Goal: Find contact information: Find contact information

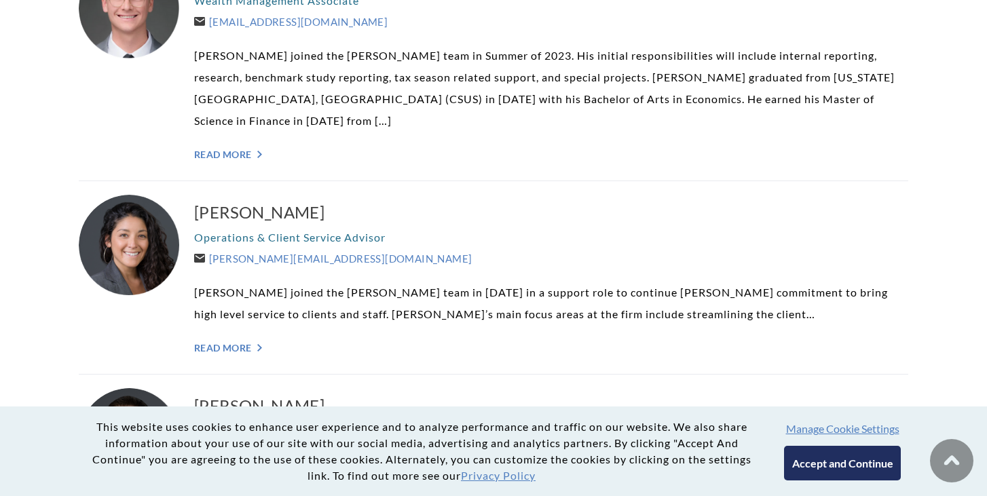
scroll to position [2704, 0]
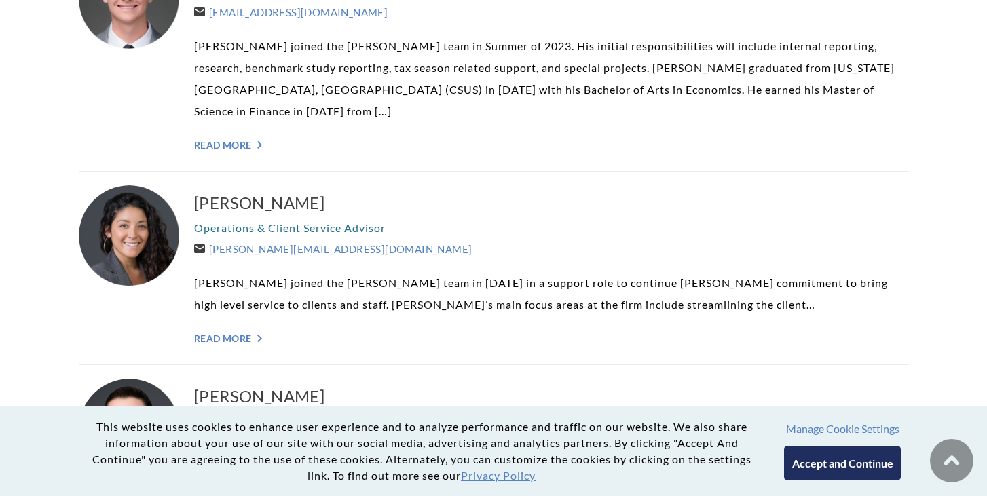
click at [239, 272] on p "Sally Eisenberg joined the Weatherly team in 2016 in a support role to continue…" at bounding box center [551, 293] width 714 height 43
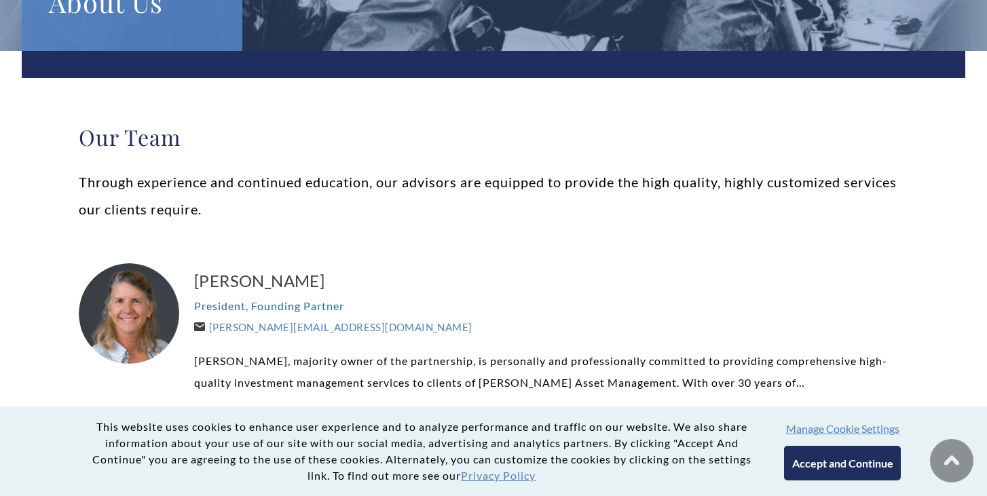
scroll to position [0, 0]
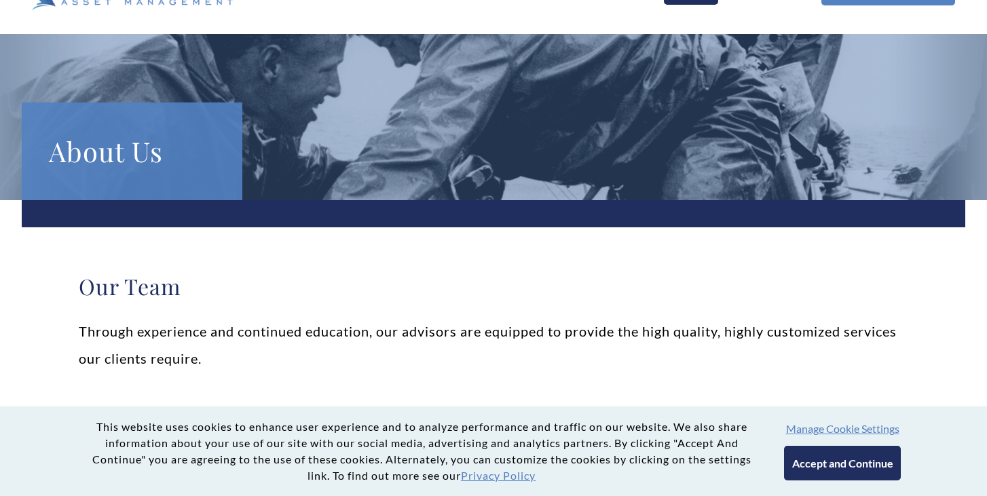
scroll to position [134, 0]
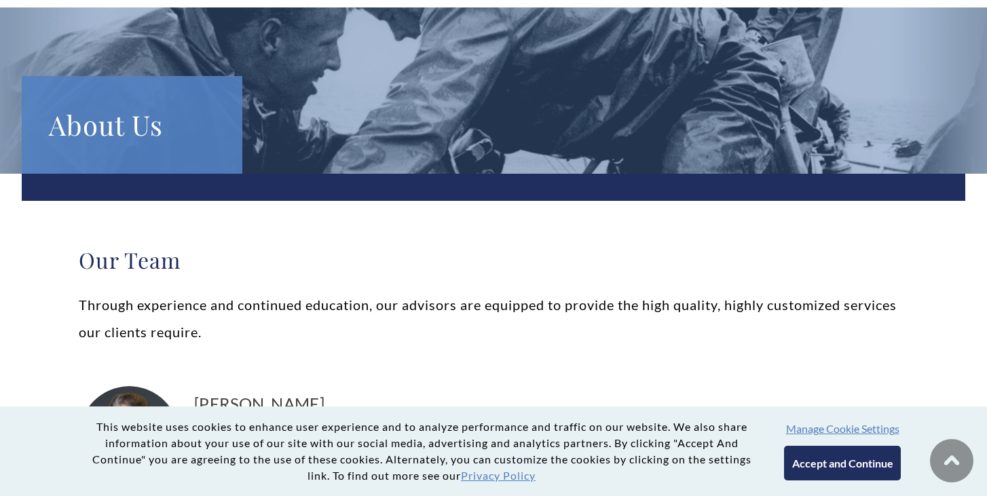
click at [796, 469] on button "Accept and Continue" at bounding box center [842, 463] width 116 height 35
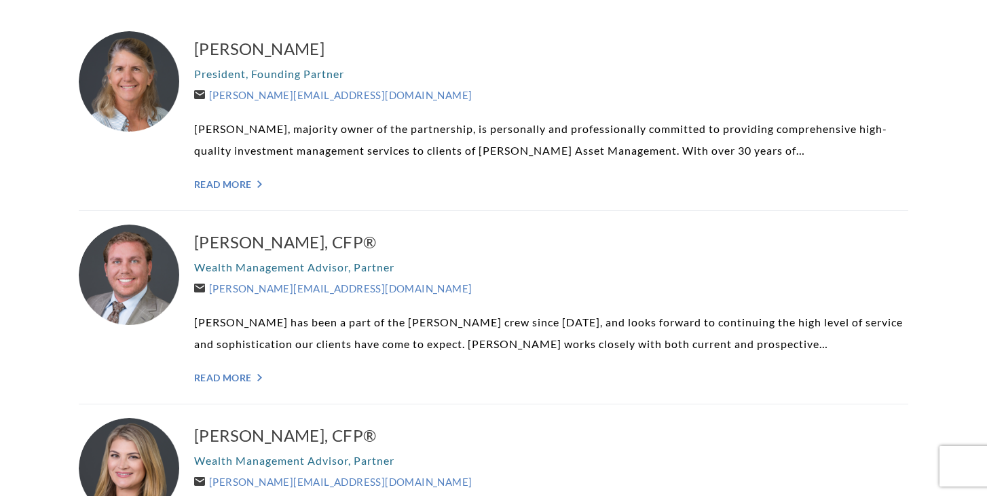
scroll to position [1089, 0]
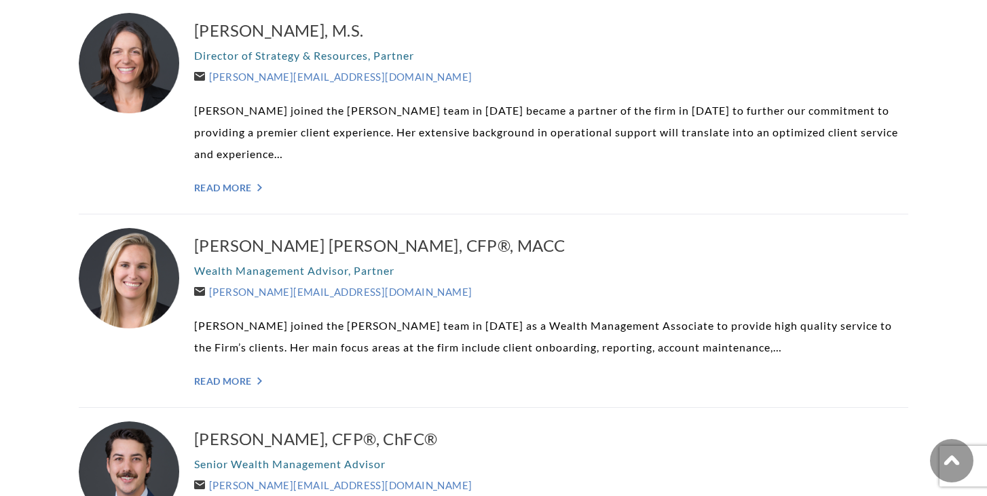
click at [570, 321] on p "Brooke Boone joined the Weatherly team in 2016 as a Wealth Management Associate…" at bounding box center [551, 336] width 714 height 43
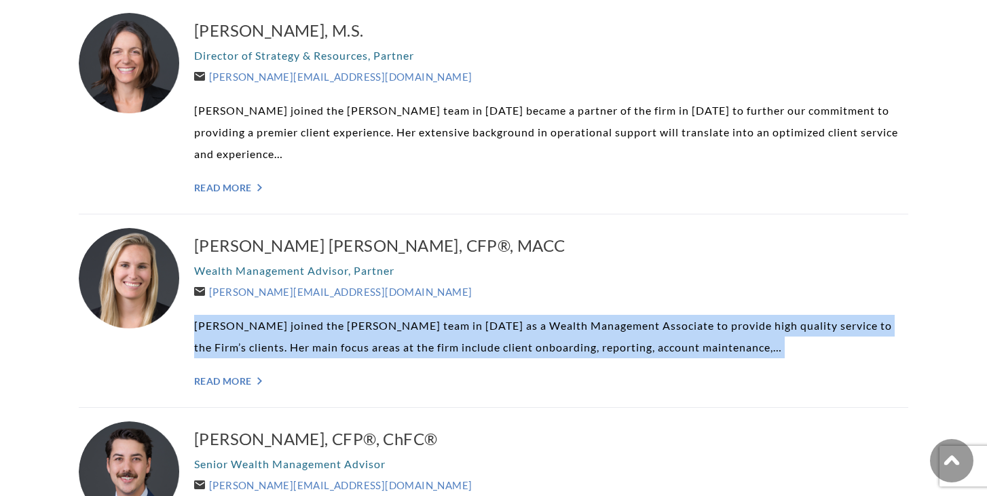
click at [570, 321] on p "Brooke Boone joined the Weatherly team in 2016 as a Wealth Management Associate…" at bounding box center [551, 336] width 714 height 43
click at [515, 342] on p "Brooke Boone joined the Weatherly team in 2016 as a Wealth Management Associate…" at bounding box center [551, 336] width 714 height 43
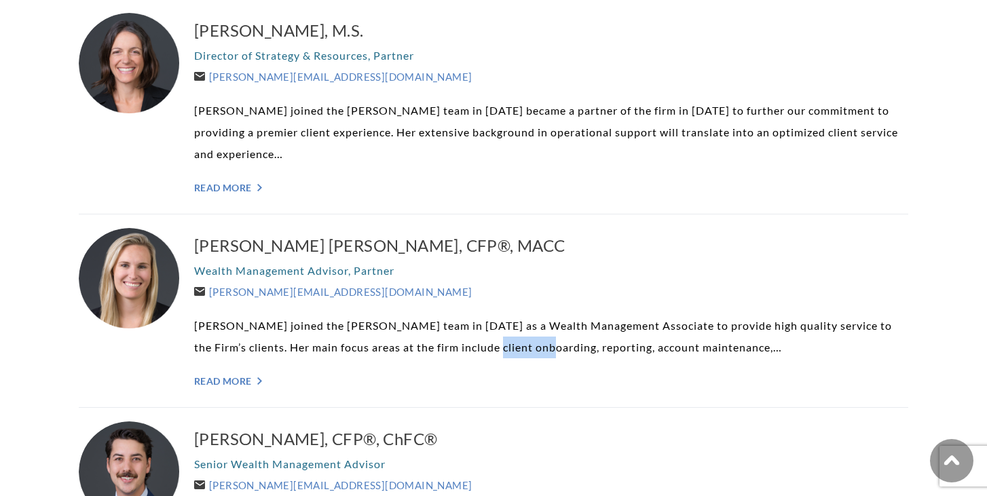
click at [515, 342] on p "Brooke Boone joined the Weatherly team in 2016 as a Wealth Management Associate…" at bounding box center [551, 336] width 714 height 43
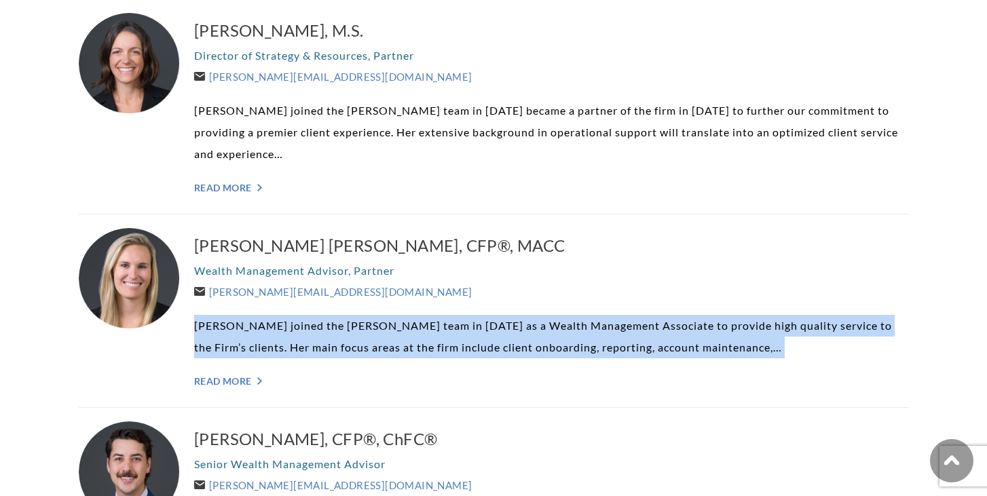
click at [515, 342] on p "Brooke Boone joined the Weatherly team in 2016 as a Wealth Management Associate…" at bounding box center [551, 336] width 714 height 43
click at [403, 342] on p "Brooke Boone joined the Weatherly team in 2016 as a Wealth Management Associate…" at bounding box center [551, 336] width 714 height 43
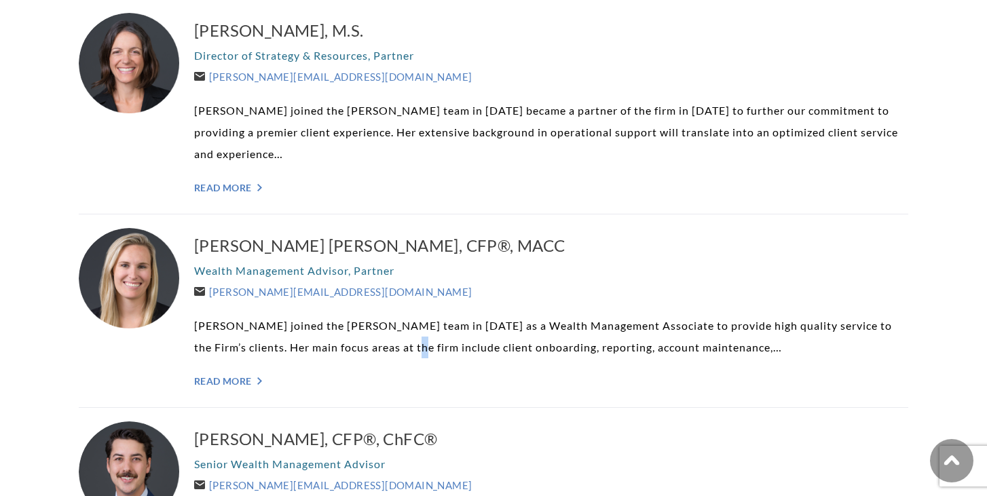
click at [403, 342] on p "Brooke Boone joined the Weatherly team in 2016 as a Wealth Management Associate…" at bounding box center [551, 336] width 714 height 43
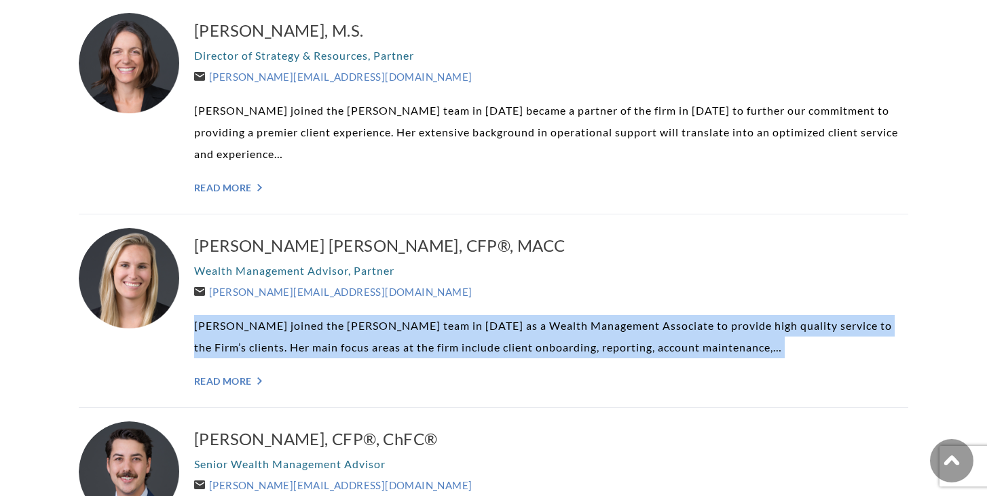
click at [403, 342] on p "Brooke Boone joined the Weatherly team in 2016 as a Wealth Management Associate…" at bounding box center [551, 336] width 714 height 43
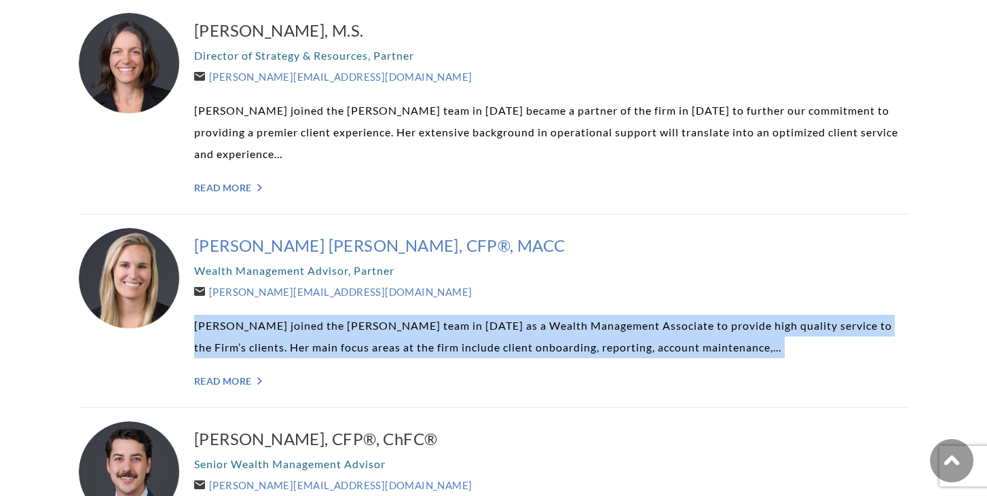
click at [272, 249] on h3 "Brooke Boone Kelly, CFP®, MACC" at bounding box center [551, 246] width 714 height 22
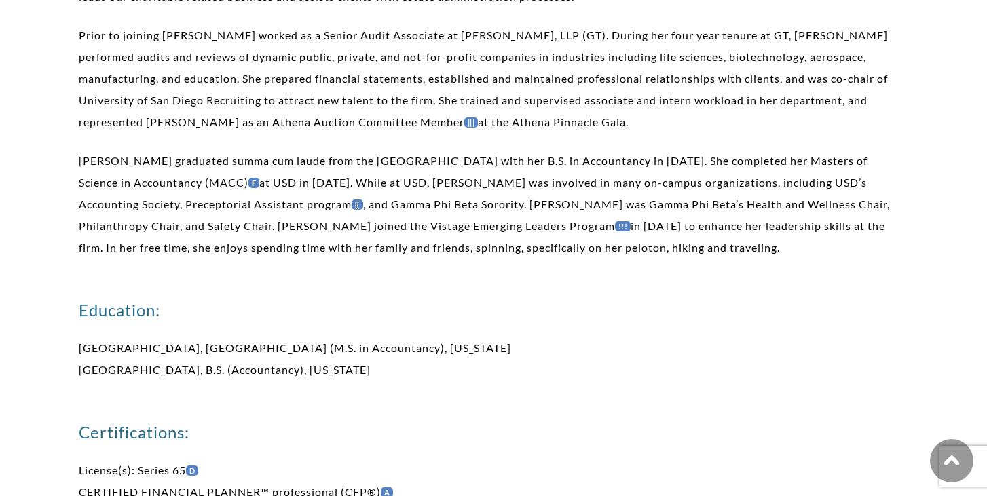
scroll to position [522, 0]
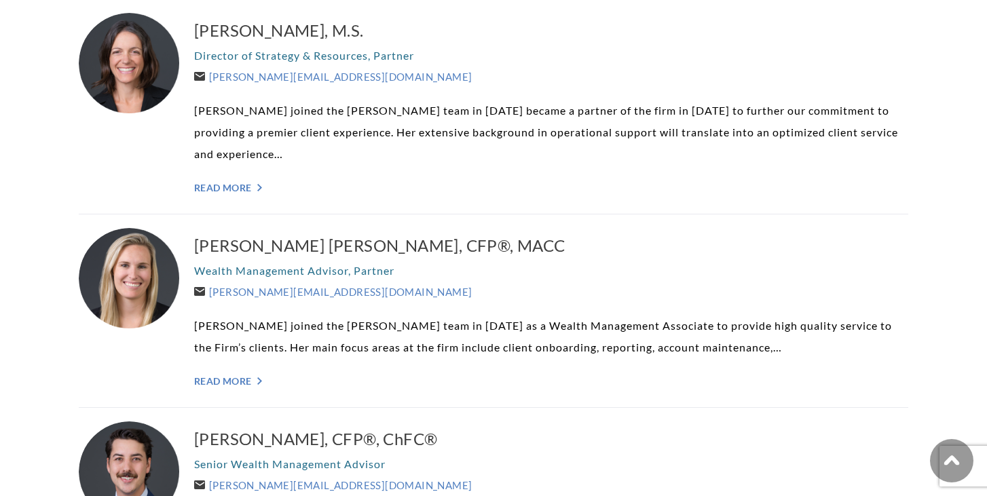
scroll to position [1087, 0]
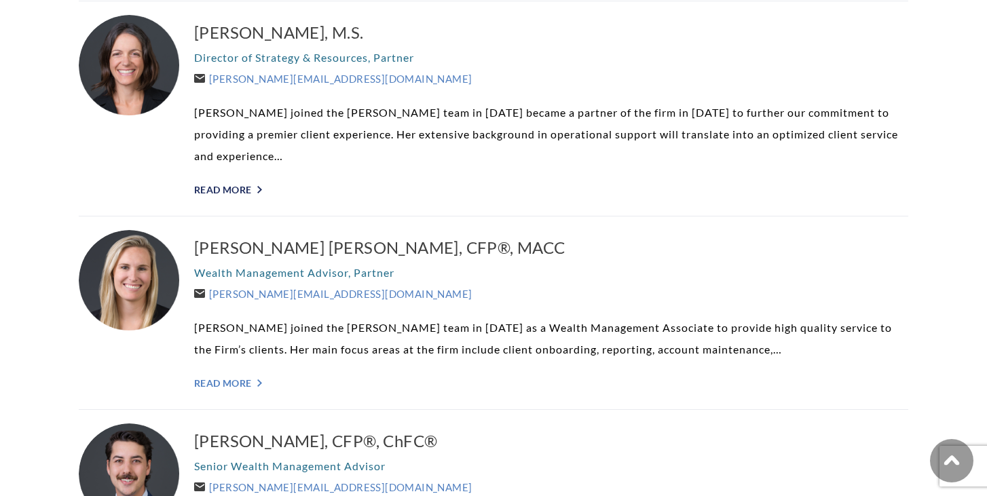
click at [236, 188] on link "Read More ">" at bounding box center [551, 190] width 714 height 12
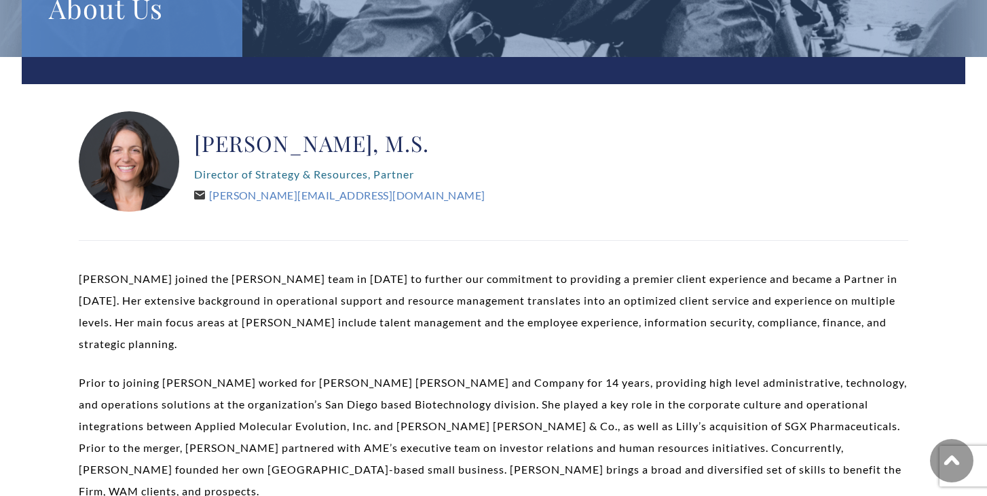
scroll to position [225, 0]
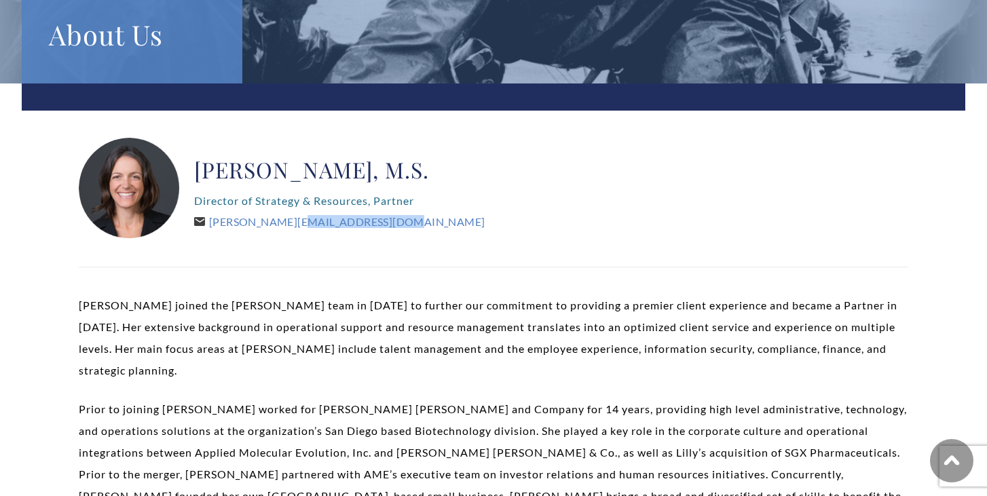
click at [217, 315] on p "Lindsey Fiske Thompson joined the Weatherly team in 2014 to further our commitm…" at bounding box center [494, 338] width 830 height 87
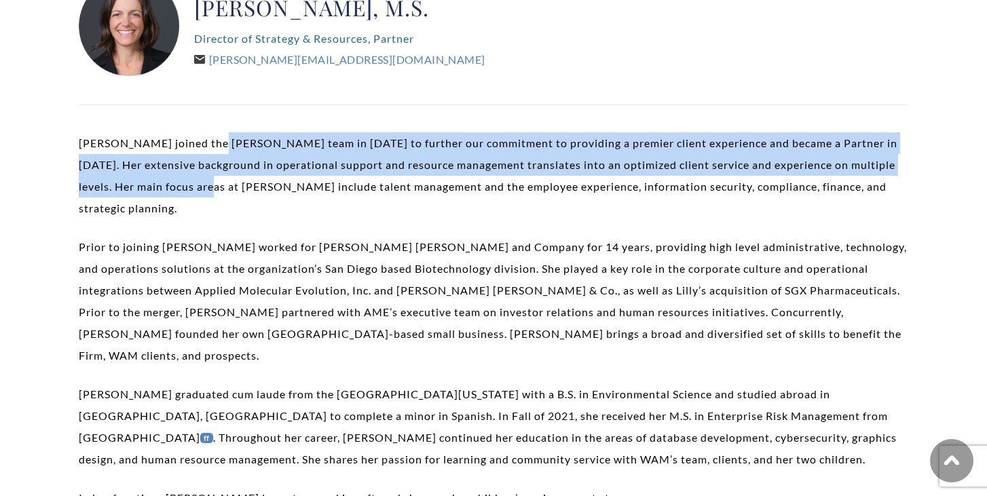
scroll to position [604, 0]
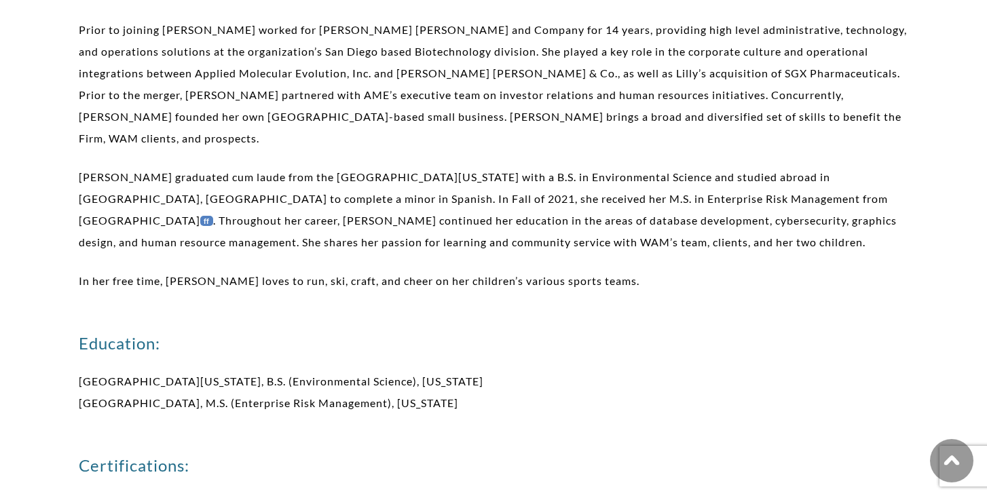
click at [297, 221] on p "Lindsey graduated cum laude from the University of New Hampshire with a B.S. in…" at bounding box center [494, 209] width 830 height 87
click at [365, 167] on p "Lindsey graduated cum laude from the University of New Hampshire with a B.S. in…" at bounding box center [494, 209] width 830 height 87
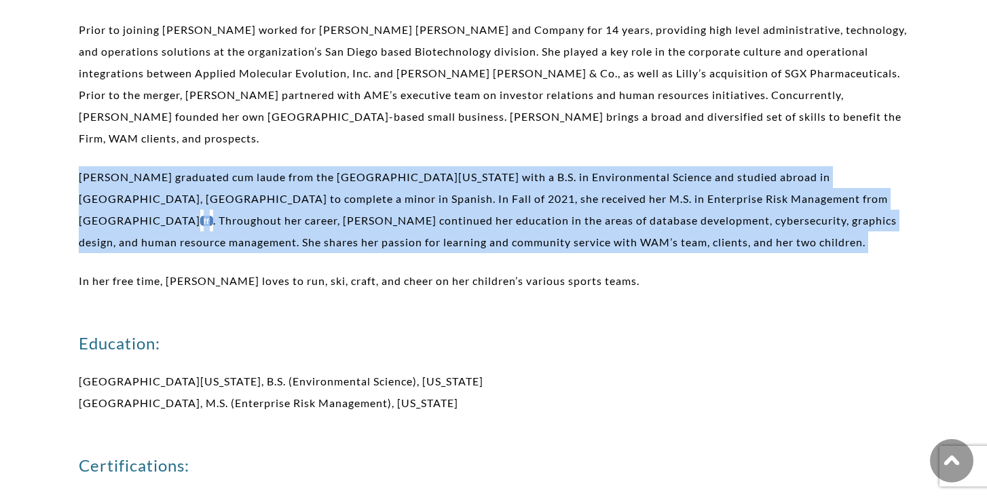
click at [365, 167] on p "Lindsey graduated cum laude from the University of New Hampshire with a B.S. in…" at bounding box center [494, 209] width 830 height 87
click at [321, 166] on p "Lindsey graduated cum laude from the University of New Hampshire with a B.S. in…" at bounding box center [494, 209] width 830 height 87
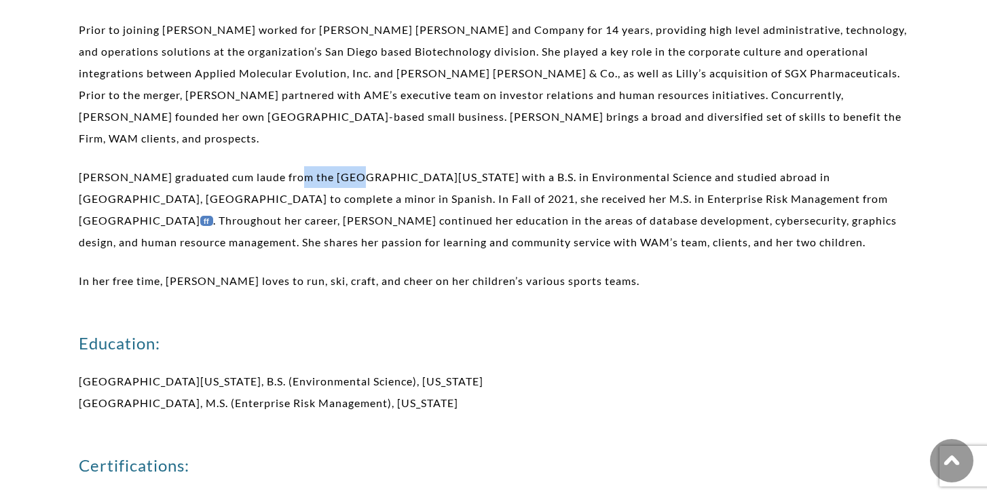
click at [321, 166] on p "Lindsey graduated cum laude from the University of New Hampshire with a B.S. in…" at bounding box center [494, 209] width 830 height 87
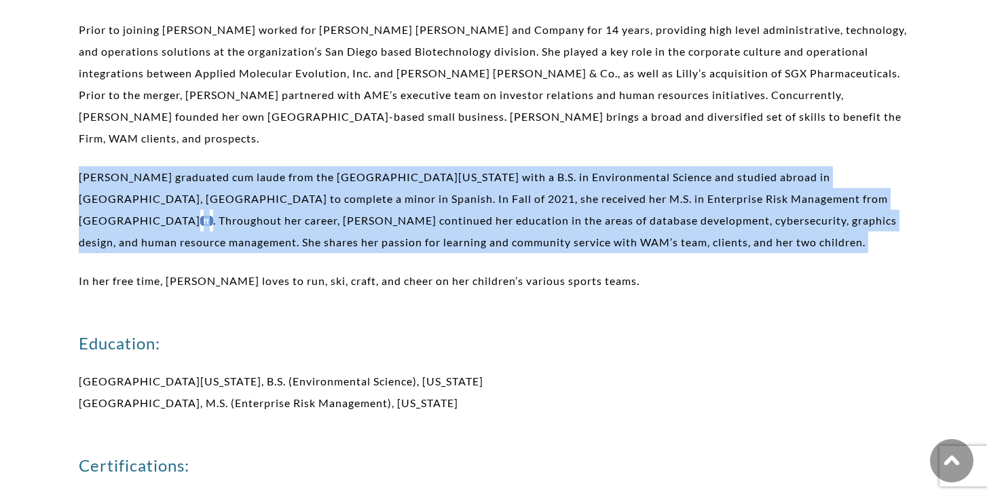
click at [321, 166] on p "Lindsey graduated cum laude from the University of New Hampshire with a B.S. in…" at bounding box center [494, 209] width 830 height 87
click at [293, 171] on p "Lindsey graduated cum laude from the University of New Hampshire with a B.S. in…" at bounding box center [494, 209] width 830 height 87
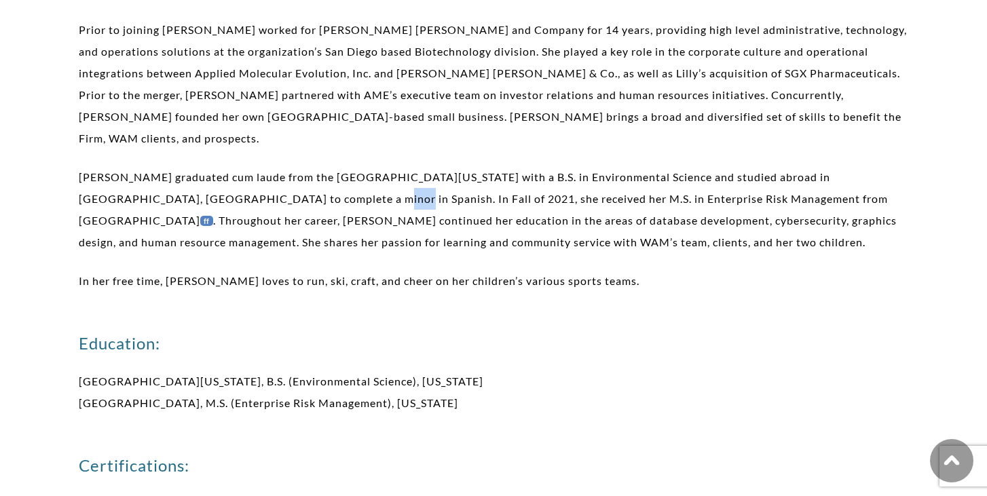
click at [293, 171] on p "Lindsey graduated cum laude from the University of New Hampshire with a B.S. in…" at bounding box center [494, 209] width 830 height 87
click at [272, 190] on p "Lindsey graduated cum laude from the University of New Hampshire with a B.S. in…" at bounding box center [494, 209] width 830 height 87
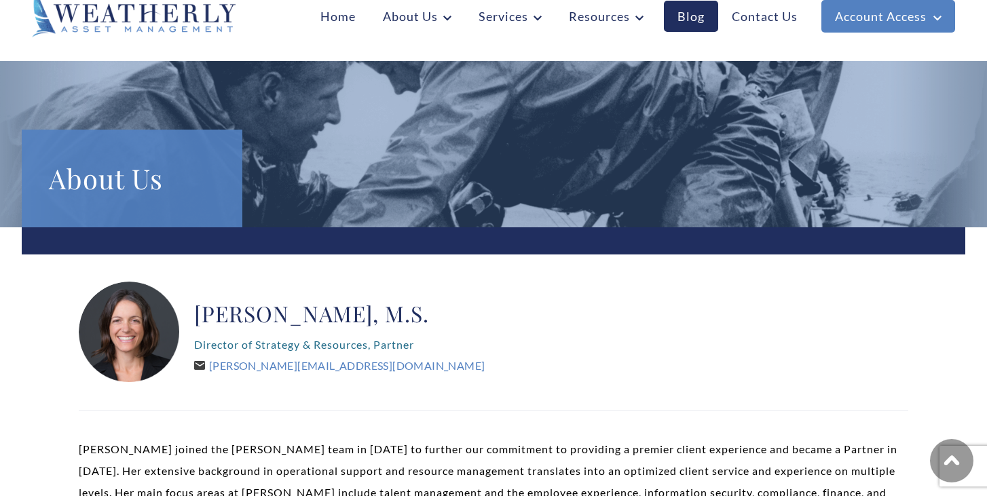
scroll to position [130, 0]
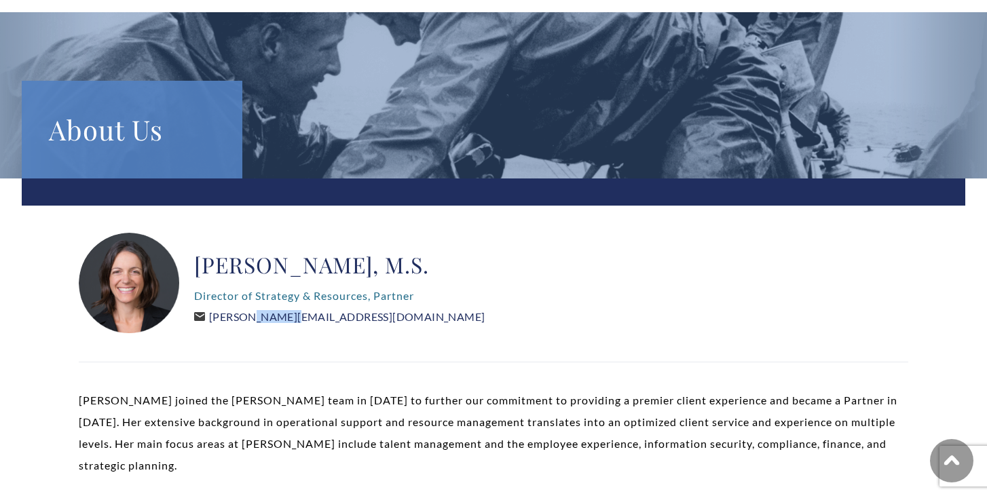
copy link "Lindsey"
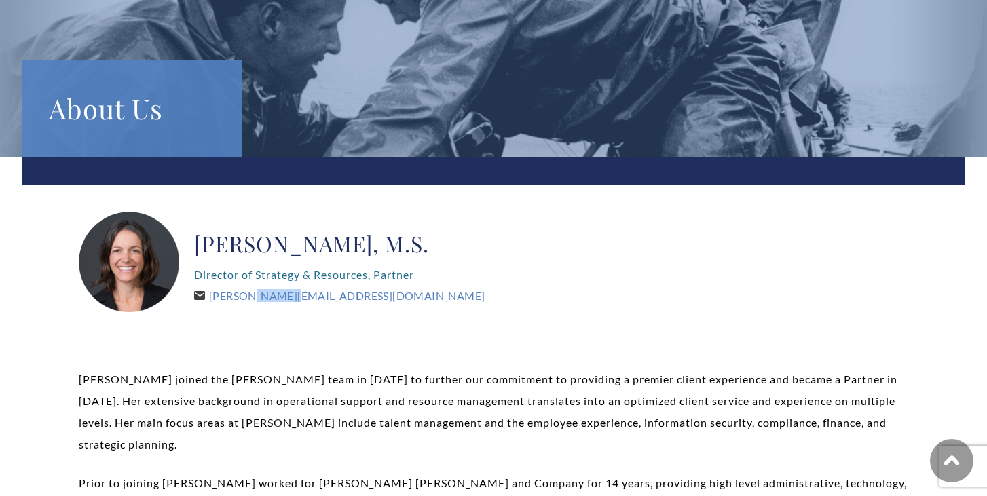
scroll to position [0, 0]
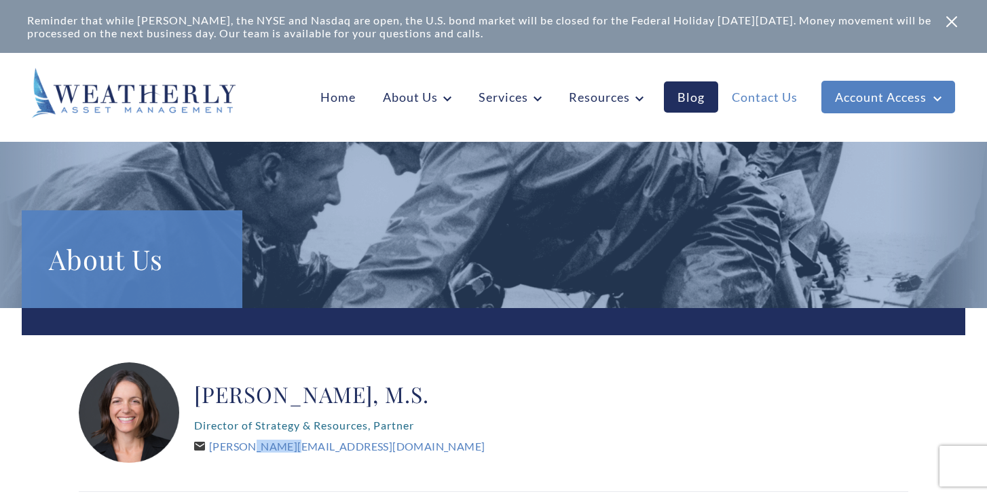
click at [765, 107] on link "Contact Us" at bounding box center [765, 96] width 93 height 31
